Goal: Information Seeking & Learning: Learn about a topic

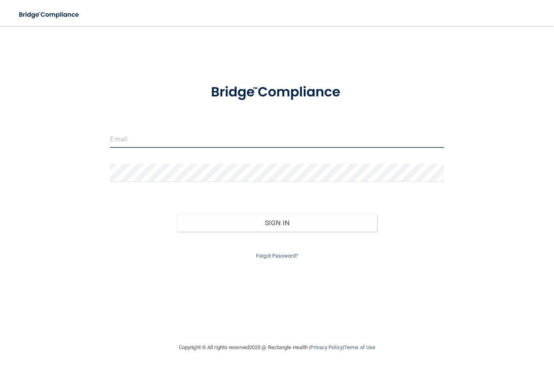
click at [130, 139] on input "email" at bounding box center [277, 139] width 334 height 18
type input "[EMAIL_ADDRESS][DOMAIN_NAME]"
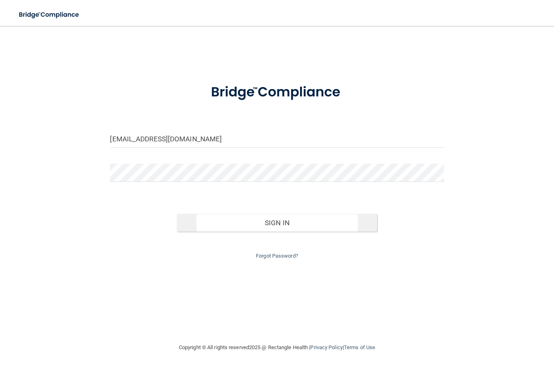
click at [227, 222] on button "Sign In" at bounding box center [277, 223] width 200 height 18
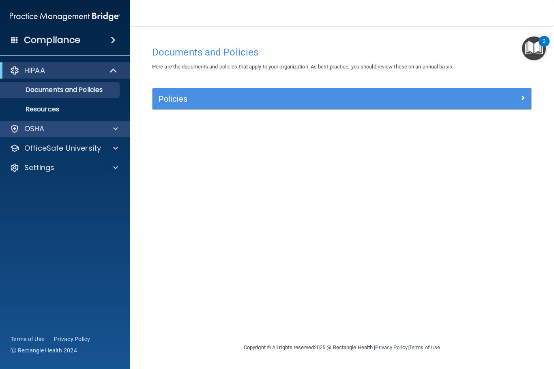
click at [30, 126] on p "OSHA" at bounding box center [34, 129] width 20 height 10
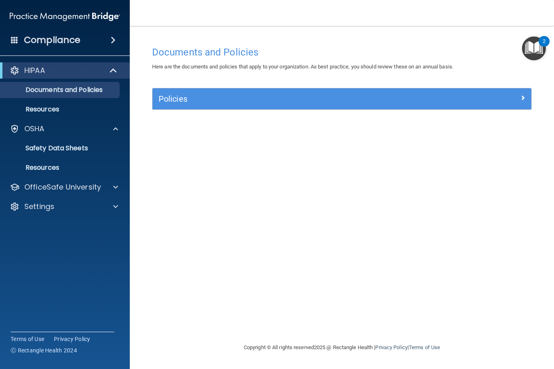
click at [527, 48] on img "Open Resource Center, 2 new notifications" at bounding box center [534, 48] width 24 height 24
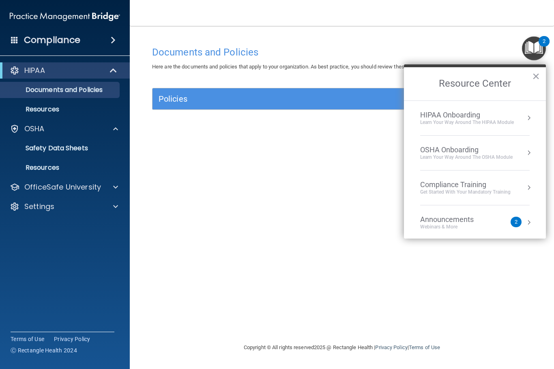
click at [275, 202] on div "Documents and Policies Here are the documents and policies that apply to your o…" at bounding box center [342, 192] width 392 height 301
click at [166, 201] on div "Documents and Policies Here are the documents and policies that apply to your o…" at bounding box center [342, 192] width 392 height 301
click at [534, 70] on button "×" at bounding box center [536, 76] width 8 height 13
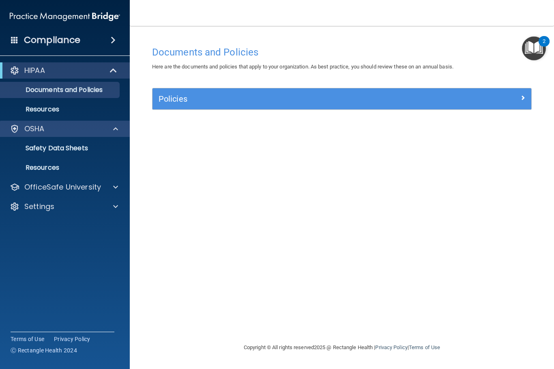
click at [13, 134] on div at bounding box center [15, 129] width 10 height 10
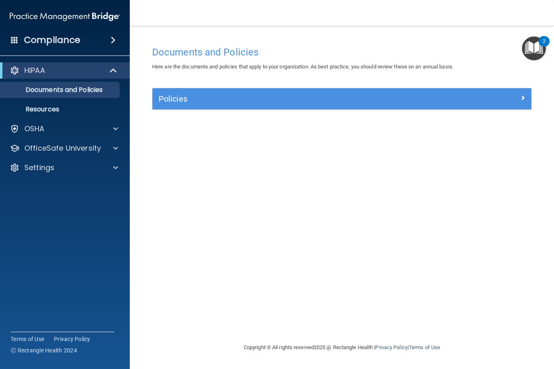
click at [36, 71] on p "HIPAA" at bounding box center [34, 71] width 21 height 10
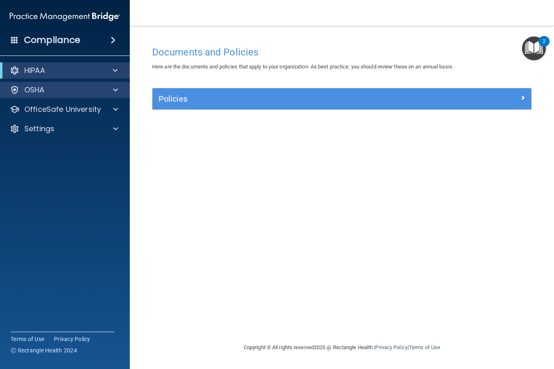
click at [34, 93] on p "OSHA" at bounding box center [34, 90] width 20 height 10
click at [47, 92] on div "OSHA" at bounding box center [54, 90] width 101 height 10
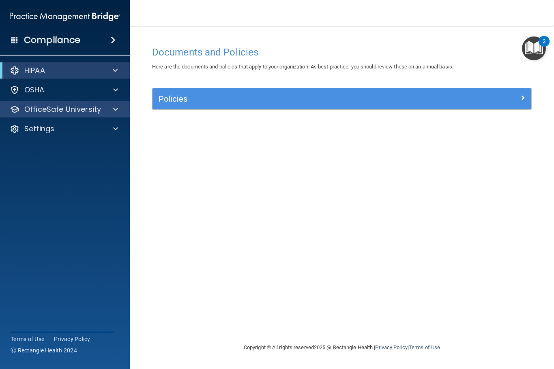
click at [37, 109] on p "OfficeSafe University" at bounding box center [62, 110] width 77 height 10
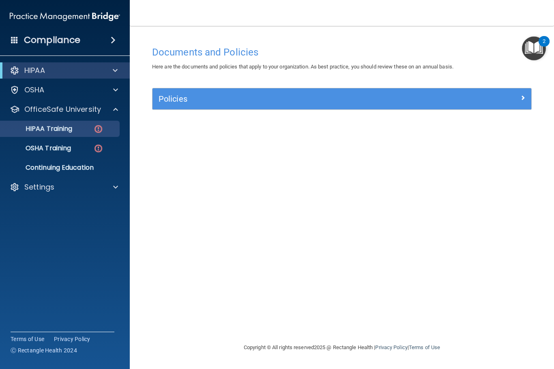
click at [35, 128] on p "HIPAA Training" at bounding box center [38, 129] width 67 height 8
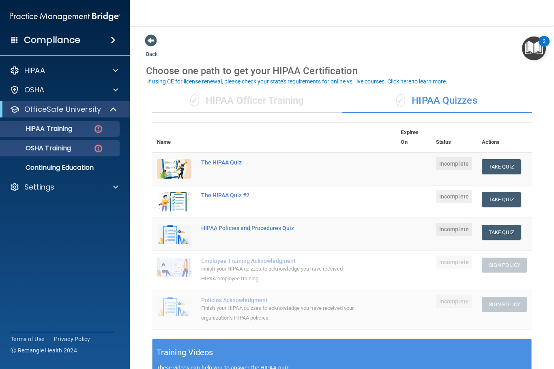
click at [45, 147] on p "OSHA Training" at bounding box center [38, 148] width 66 height 8
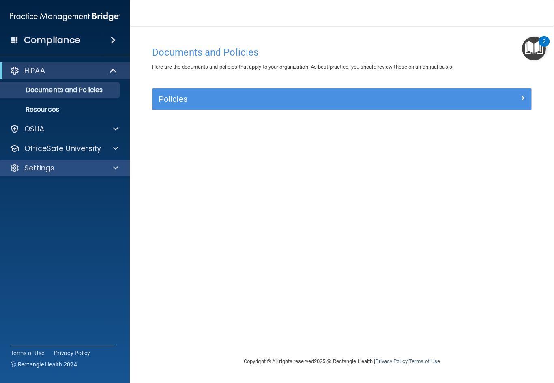
click at [73, 169] on div "Settings" at bounding box center [54, 168] width 101 height 10
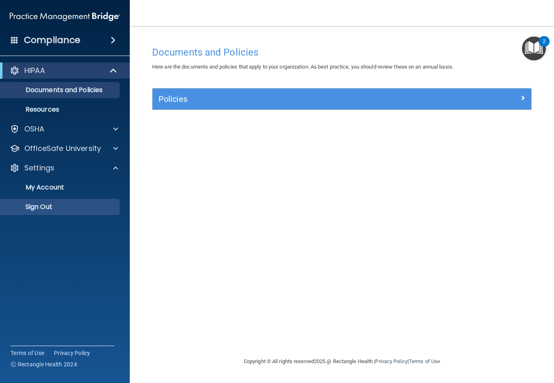
click at [45, 206] on p "Sign Out" at bounding box center [60, 207] width 111 height 8
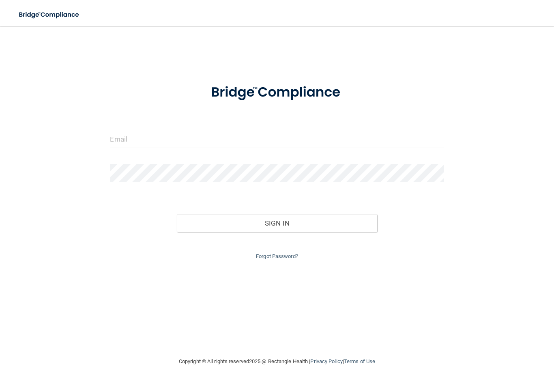
click at [150, 125] on form "Invalid email/password. You don't have permission to access that page. Sign In …" at bounding box center [277, 168] width 334 height 187
click at [130, 133] on input "email" at bounding box center [277, 139] width 334 height 18
type input "[EMAIL_ADDRESS][DOMAIN_NAME]"
click at [277, 221] on button "Sign In" at bounding box center [277, 223] width 200 height 18
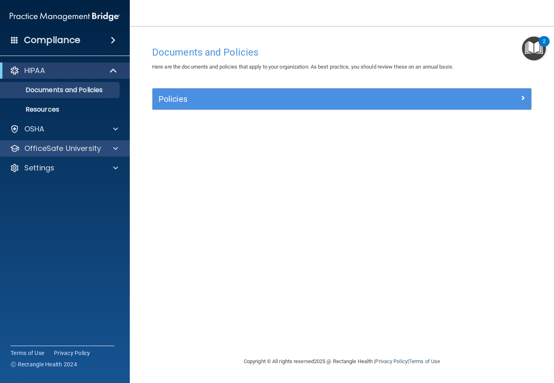
click at [28, 150] on p "OfficeSafe University" at bounding box center [62, 149] width 77 height 10
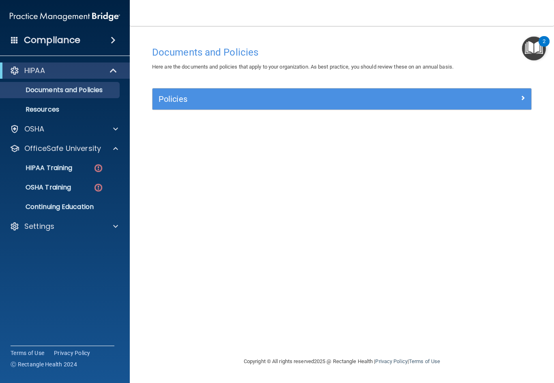
click at [81, 67] on div "HIPAA" at bounding box center [54, 71] width 100 height 10
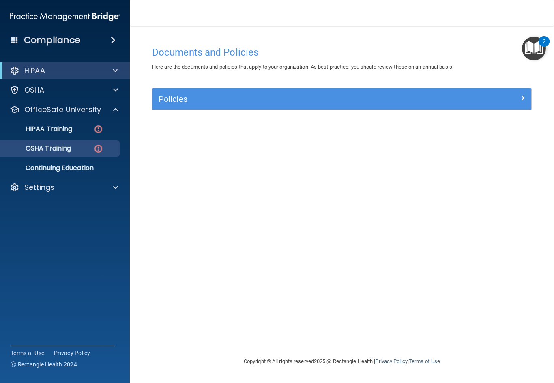
click at [27, 151] on p "OSHA Training" at bounding box center [38, 148] width 66 height 8
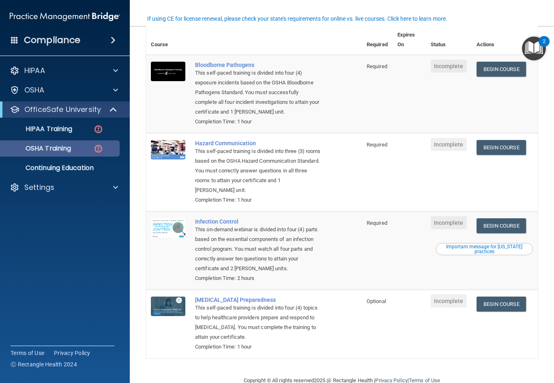
scroll to position [68, 0]
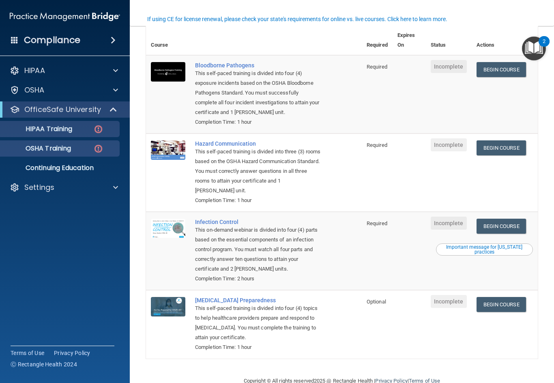
click at [42, 131] on p "HIPAA Training" at bounding box center [38, 129] width 67 height 8
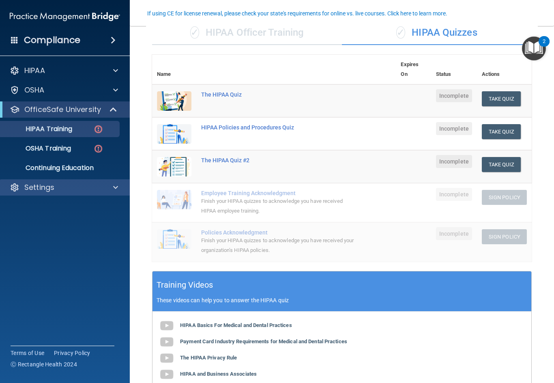
click at [26, 184] on p "Settings" at bounding box center [39, 187] width 30 height 10
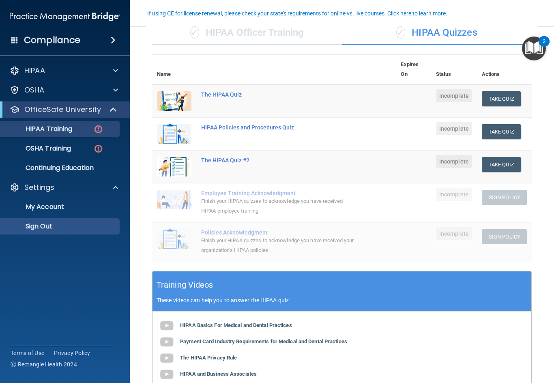
click at [24, 227] on p "Sign Out" at bounding box center [60, 226] width 111 height 8
